Goal: Task Accomplishment & Management: Complete application form

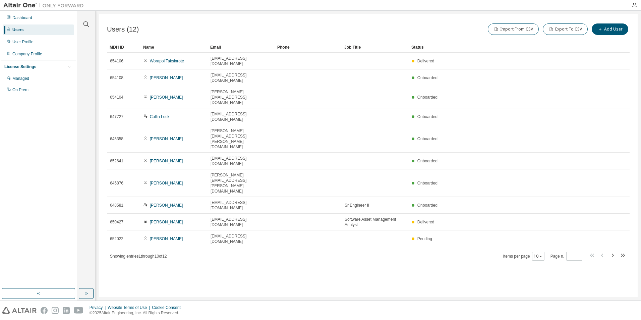
click at [368, 36] on div "Users (12) Import From CSV Export To CSV Add User" at bounding box center [368, 29] width 523 height 14
click at [613, 29] on button "Add User" at bounding box center [610, 28] width 37 height 11
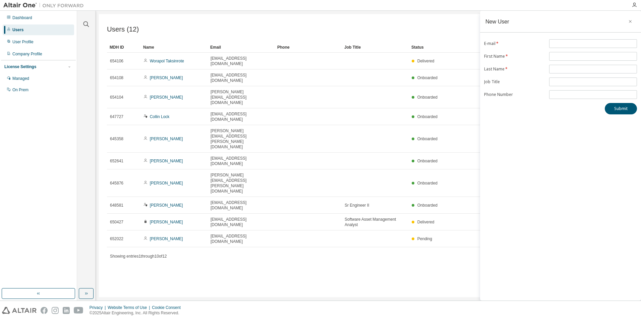
click at [556, 50] on form "E-mail * First Name * Last Name * Job Title Phone Number" at bounding box center [560, 69] width 153 height 60
click at [562, 44] on input "text" at bounding box center [593, 43] width 85 height 5
paste input "**********"
type input "**********"
click at [564, 56] on input "text" at bounding box center [593, 56] width 85 height 5
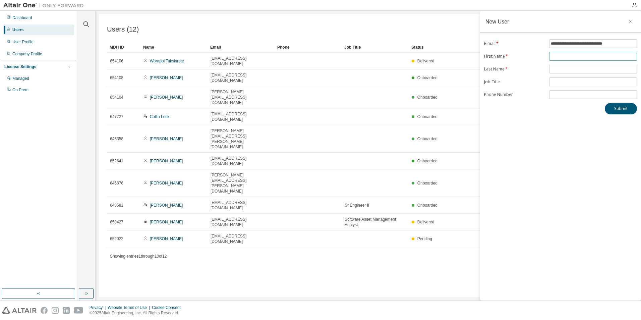
paste input "**********"
drag, startPoint x: 620, startPoint y: 57, endPoint x: 572, endPoint y: 55, distance: 48.3
click at [572, 55] on input "**********" at bounding box center [593, 56] width 85 height 5
type input "*******"
type input "******"
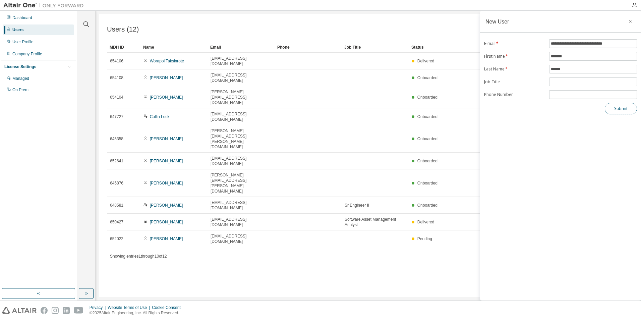
click at [621, 108] on button "Submit" at bounding box center [621, 108] width 32 height 11
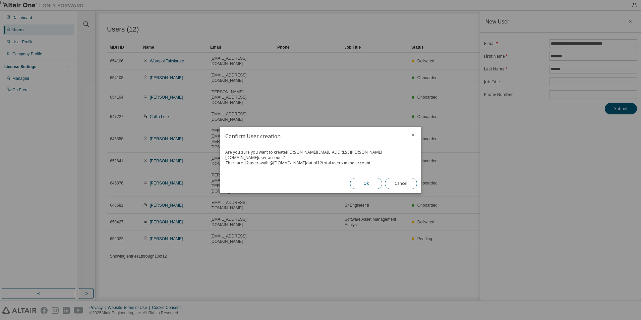
click at [372, 180] on button "Ok" at bounding box center [366, 183] width 32 height 11
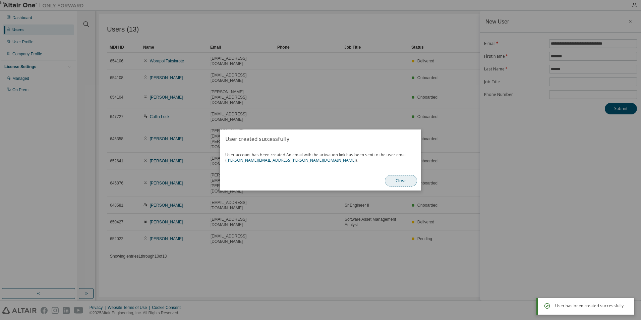
click at [399, 178] on button "Close" at bounding box center [401, 180] width 32 height 11
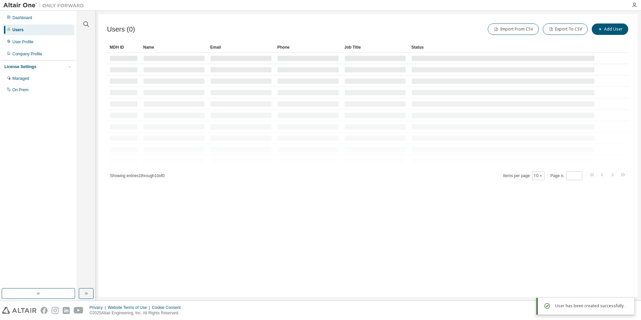
drag, startPoint x: 280, startPoint y: 220, endPoint x: 273, endPoint y: 180, distance: 39.9
click at [280, 218] on div "Users (0) Import From CSV Export To CSV Add User Clear Load Save Save As Field …" at bounding box center [368, 155] width 539 height 283
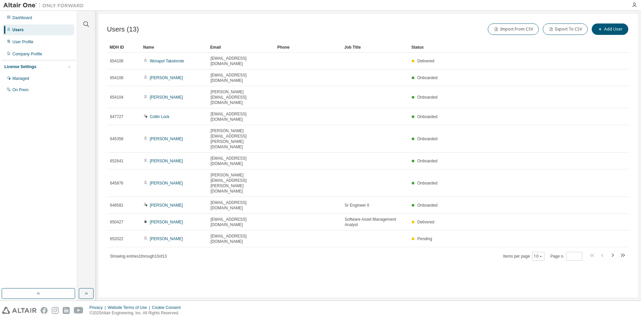
click at [490, 234] on div "Users (13) Import From CSV Export To CSV Add User Clear Load Save Save As Field…" at bounding box center [368, 155] width 539 height 283
click at [545, 180] on div "MDH ID Name Email Phone Job Title Status 654106 Worapol Taksinrote [EMAIL_ADDRE…" at bounding box center [368, 151] width 523 height 219
click at [542, 254] on button "10" at bounding box center [538, 256] width 9 height 5
click at [542, 217] on div "50" at bounding box center [560, 220] width 54 height 8
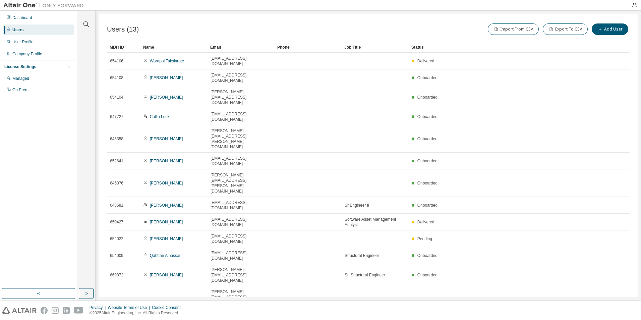
click at [283, 252] on div "Users (13) Import From CSV Export To CSV Add User Clear Load Save Save As Field…" at bounding box center [368, 155] width 539 height 283
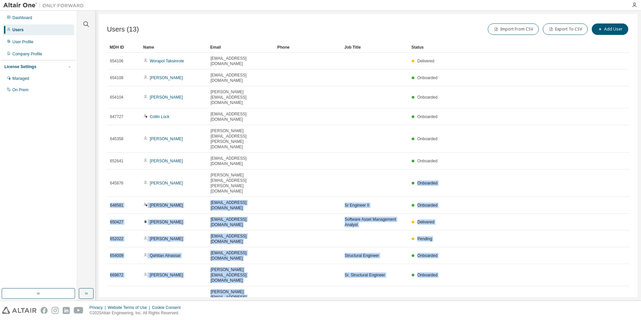
drag, startPoint x: 286, startPoint y: 136, endPoint x: 220, endPoint y: 225, distance: 111.0
click at [220, 225] on div "MDH ID Name Email Phone Job Title Status 654106 Worapol Taksinrote [EMAIL_ADDRE…" at bounding box center [368, 184] width 523 height 285
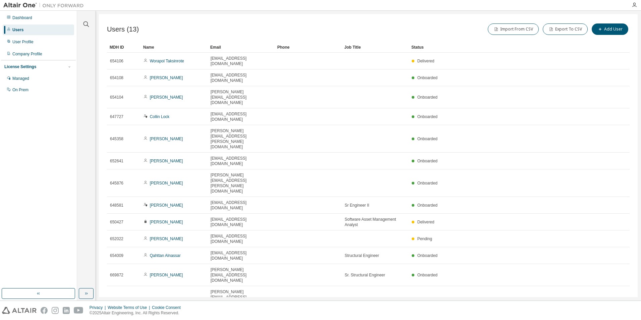
drag, startPoint x: 220, startPoint y: 225, endPoint x: 246, endPoint y: 227, distance: 25.9
click at [231, 229] on div "Users (13) Import From CSV Export To CSV Add User Clear Load Save Save As Field…" at bounding box center [368, 155] width 539 height 283
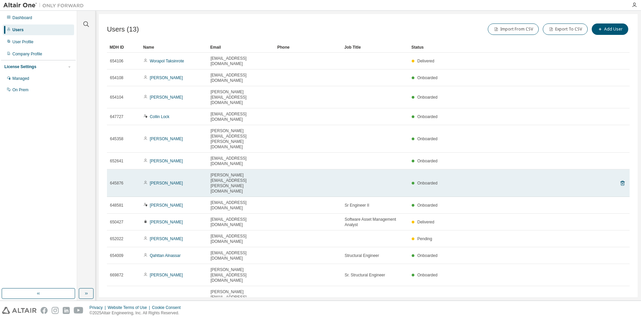
click at [276, 169] on td at bounding box center [308, 183] width 67 height 28
drag, startPoint x: 272, startPoint y: 132, endPoint x: 281, endPoint y: 134, distance: 8.8
click at [281, 169] on tr "645876 [PERSON_NAME] [PERSON_NAME][EMAIL_ADDRESS][PERSON_NAME][DOMAIN_NAME] Onb…" at bounding box center [368, 183] width 523 height 28
click at [281, 169] on td at bounding box center [308, 183] width 67 height 28
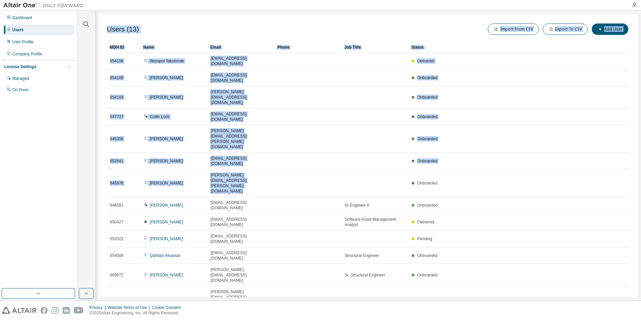
drag, startPoint x: 285, startPoint y: 134, endPoint x: 262, endPoint y: 232, distance: 100.6
click at [262, 232] on div "Users (13) Import From CSV Export To CSV Add User Clear Load Save Save As Field…" at bounding box center [368, 155] width 539 height 283
drag, startPoint x: 262, startPoint y: 232, endPoint x: 276, endPoint y: 224, distance: 15.6
click at [262, 232] on div "Users (13) Import From CSV Export To CSV Add User Clear Load Save Save As Field…" at bounding box center [368, 155] width 539 height 283
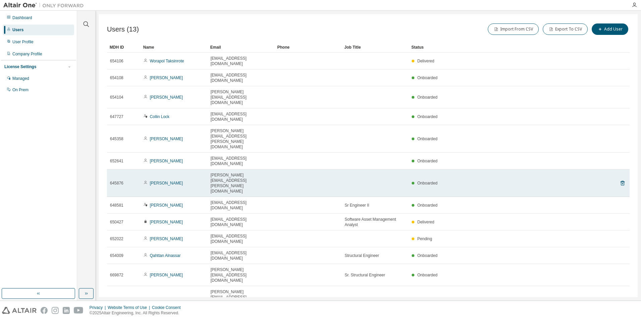
click at [285, 169] on td at bounding box center [308, 183] width 67 height 28
click at [624, 179] on icon at bounding box center [623, 183] width 6 height 8
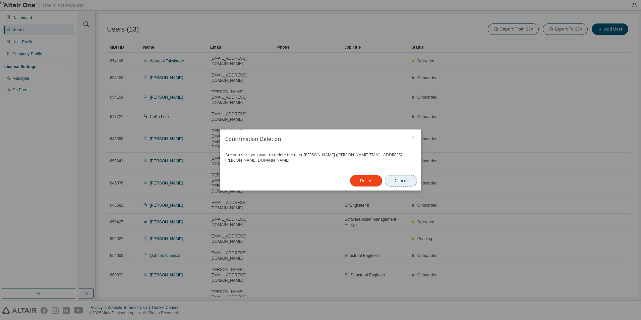
click at [411, 181] on button "Cancel" at bounding box center [401, 180] width 32 height 11
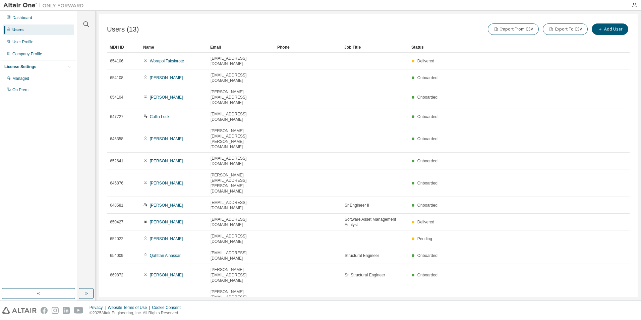
click at [319, 246] on div "Users (13) Import From CSV Export To CSV Add User Clear Load Save Save As Field…" at bounding box center [368, 155] width 539 height 283
